Goal: Find specific page/section: Find specific page/section

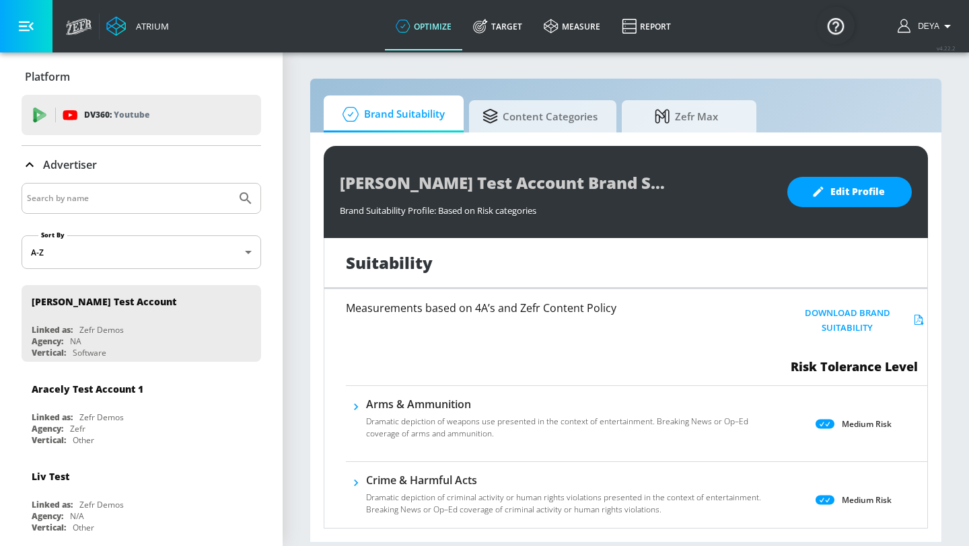
click at [253, 160] on div "Advertiser" at bounding box center [142, 165] width 240 height 16
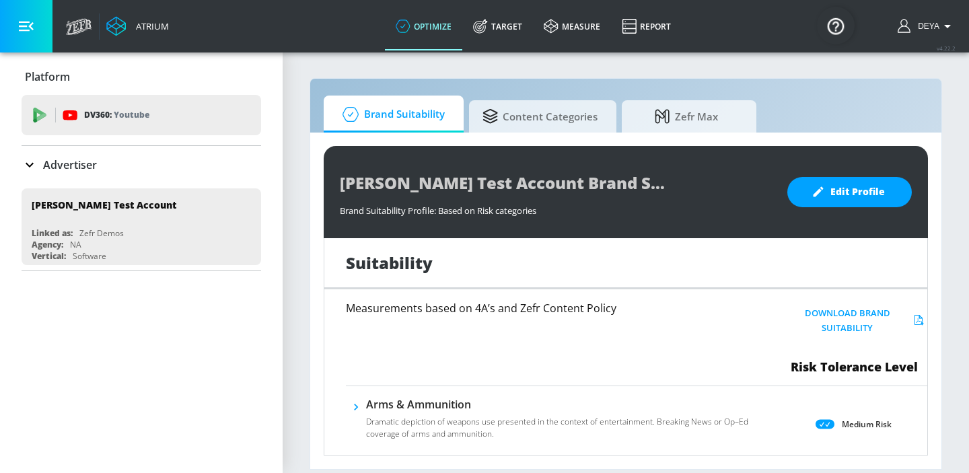
click at [44, 157] on p "Advertiser" at bounding box center [70, 164] width 54 height 15
